Goal: Browse casually

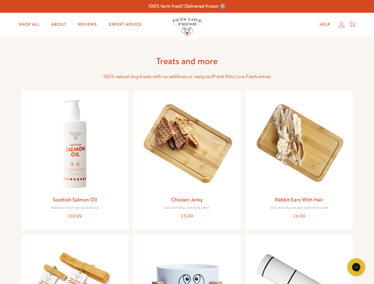
click at [356, 267] on icon "Gorgias live chat" at bounding box center [356, 267] width 6 height 6
